Goal: Transaction & Acquisition: Purchase product/service

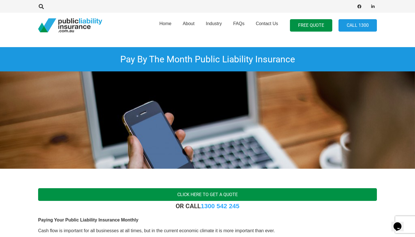
click at [260, 196] on link "Click here to get a quote" at bounding box center [207, 194] width 339 height 13
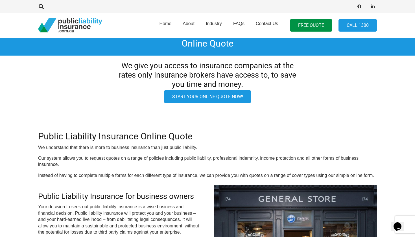
click at [225, 95] on link "Start your online quote now!" at bounding box center [207, 96] width 87 height 13
